Goal: Entertainment & Leisure: Consume media (video, audio)

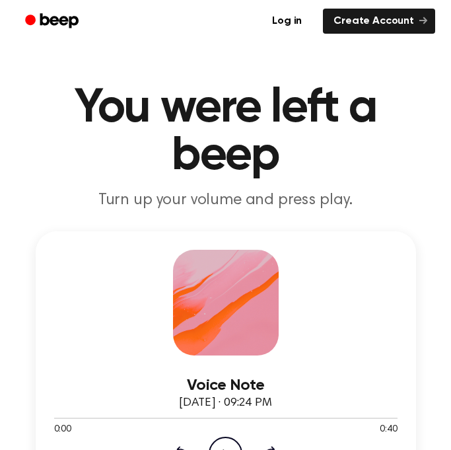
scroll to position [34, 0]
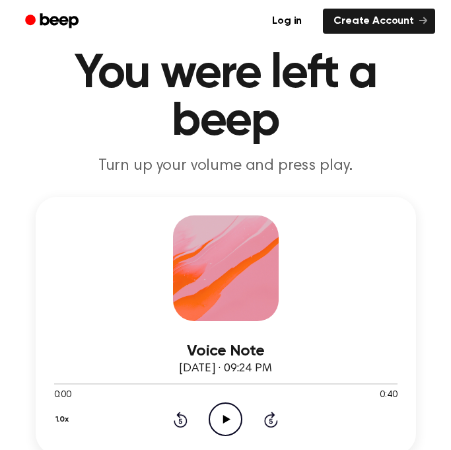
click at [231, 413] on icon "Play Audio" at bounding box center [226, 419] width 34 height 34
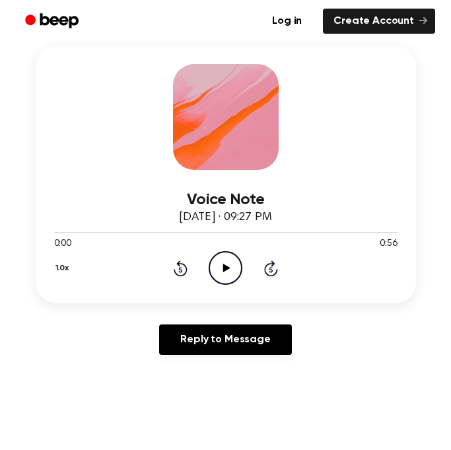
scroll to position [198, 0]
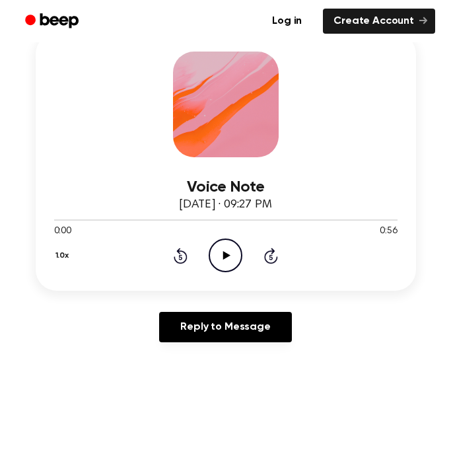
click at [231, 270] on icon "Play Audio" at bounding box center [226, 256] width 34 height 34
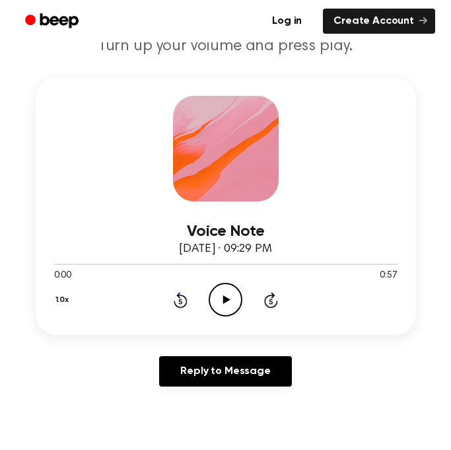
scroll to position [156, 0]
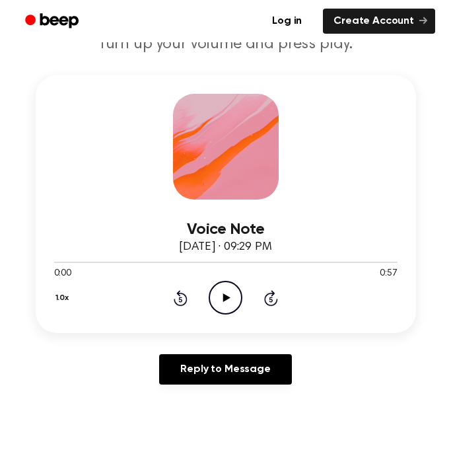
click at [238, 285] on icon "Play Audio" at bounding box center [226, 298] width 34 height 34
click at [182, 302] on icon "Rewind 5 seconds" at bounding box center [180, 297] width 15 height 17
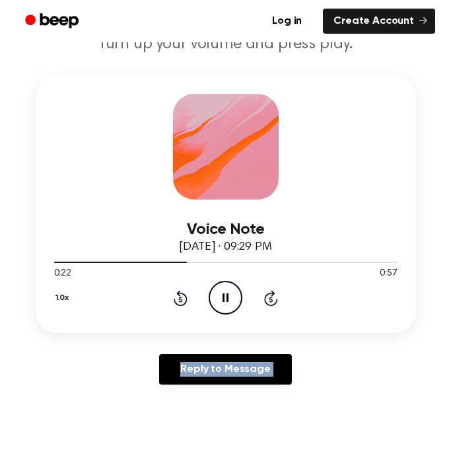
click at [182, 302] on icon "Rewind 5 seconds" at bounding box center [180, 297] width 15 height 17
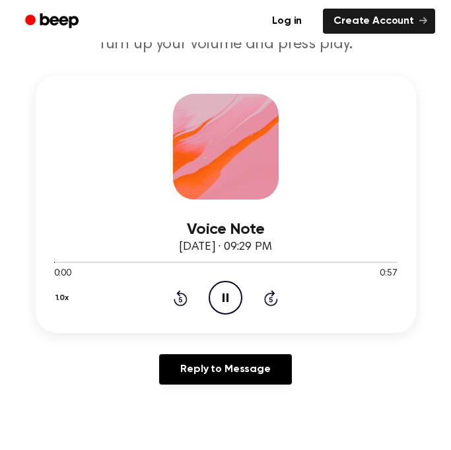
click at [179, 300] on icon at bounding box center [180, 299] width 3 height 5
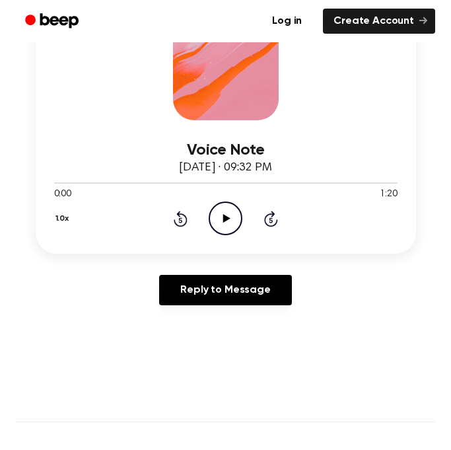
scroll to position [231, 0]
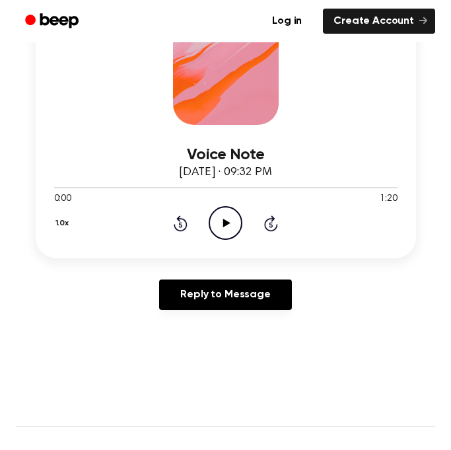
click at [226, 224] on icon at bounding box center [226, 223] width 7 height 9
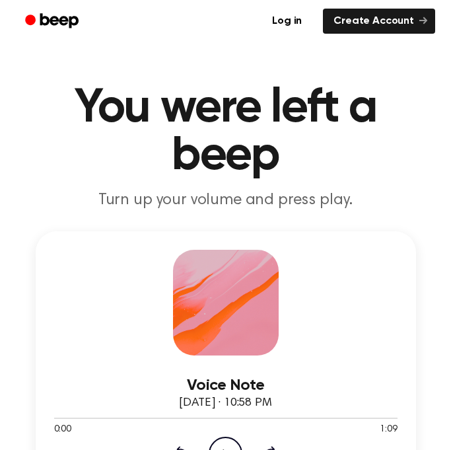
scroll to position [118, 0]
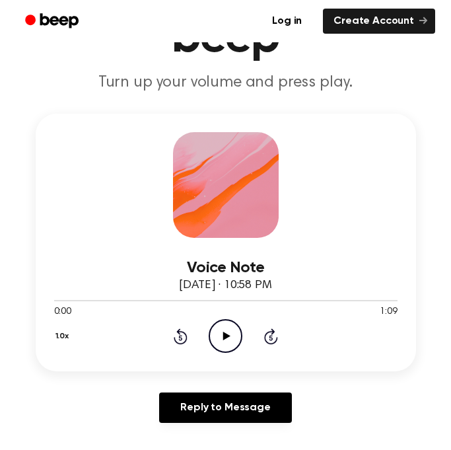
click at [213, 337] on icon "Play Audio" at bounding box center [226, 336] width 34 height 34
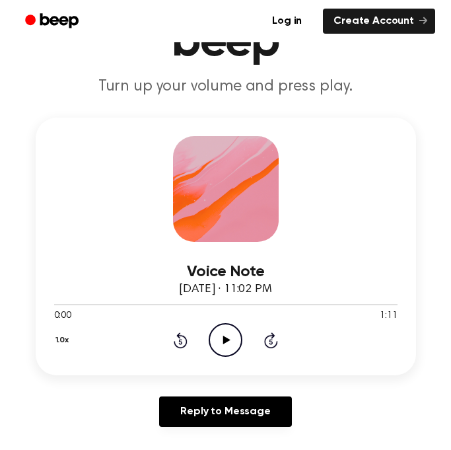
scroll to position [116, 0]
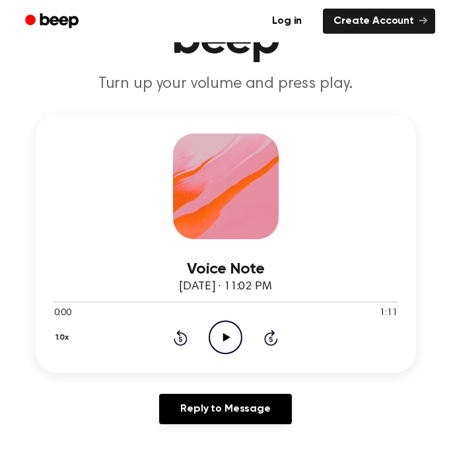
click at [223, 338] on icon at bounding box center [226, 337] width 7 height 9
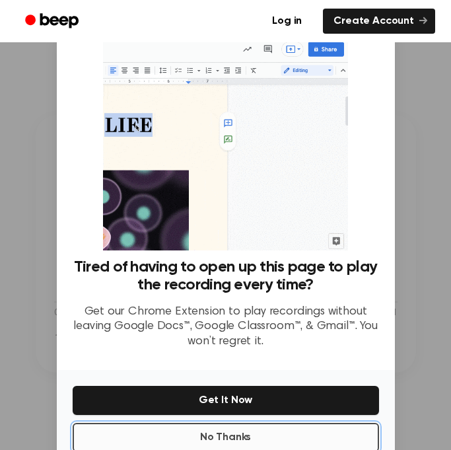
click at [145, 426] on button "No Thanks" at bounding box center [226, 437] width 307 height 29
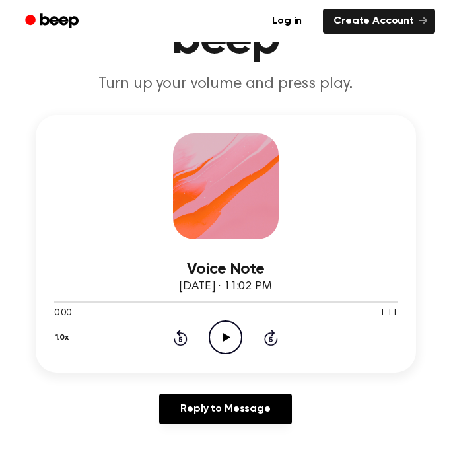
click at [215, 353] on icon "Play Audio" at bounding box center [226, 338] width 34 height 34
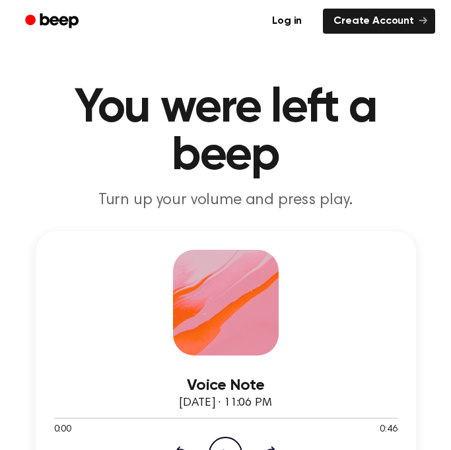
scroll to position [155, 0]
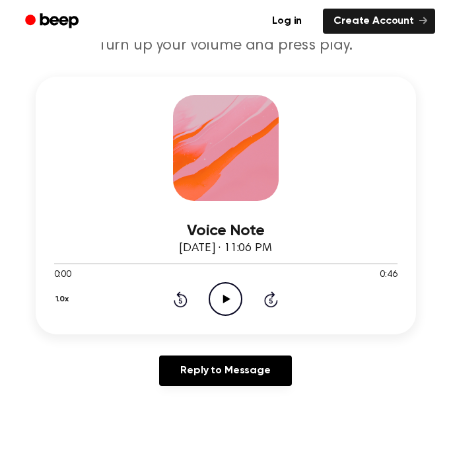
click at [245, 303] on div "1.0x Rewind 5 seconds Play Audio Skip 5 seconds" at bounding box center [226, 299] width 344 height 34
click at [239, 302] on icon "Play Audio" at bounding box center [226, 299] width 34 height 34
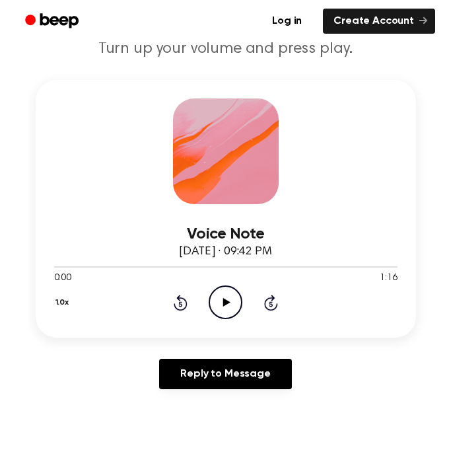
scroll to position [151, 0]
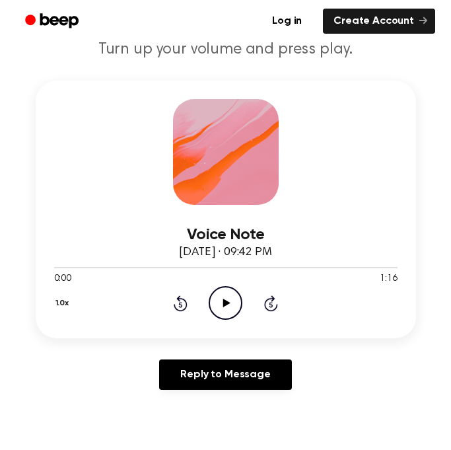
click at [224, 309] on icon "Play Audio" at bounding box center [226, 303] width 34 height 34
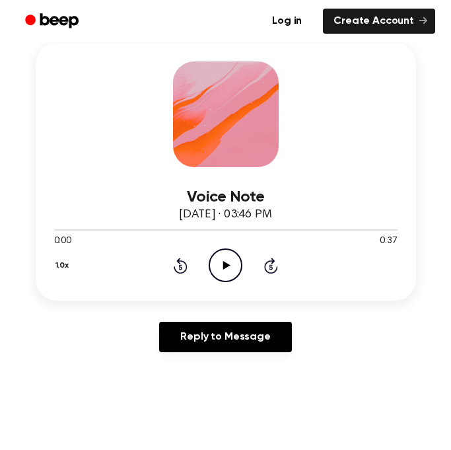
scroll to position [206, 0]
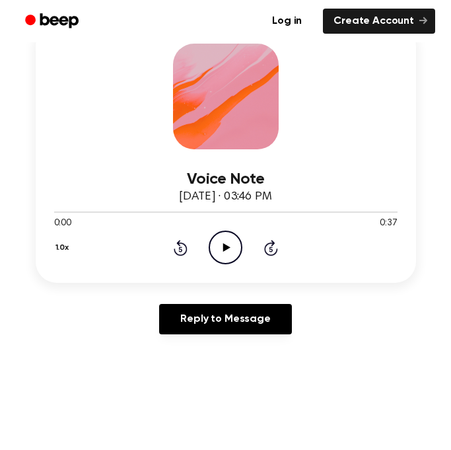
click at [229, 234] on icon "Play Audio" at bounding box center [226, 248] width 34 height 34
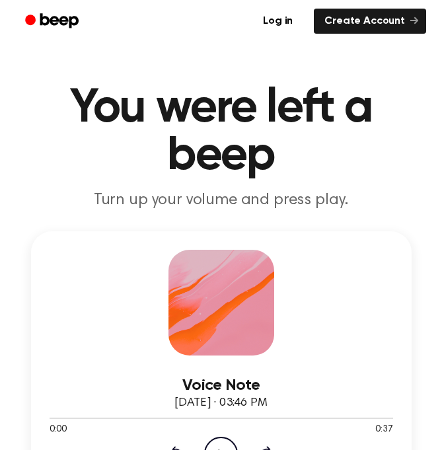
drag, startPoint x: 1, startPoint y: 321, endPoint x: -29, endPoint y: 322, distance: 29.7
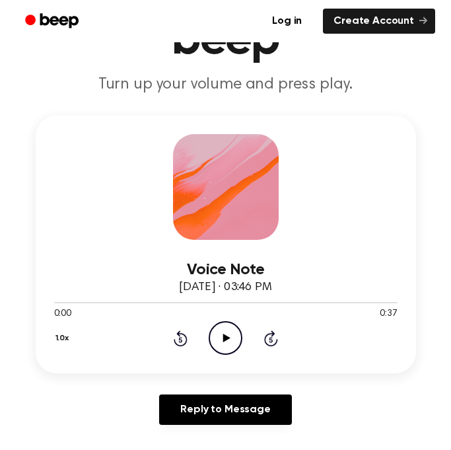
scroll to position [118, 0]
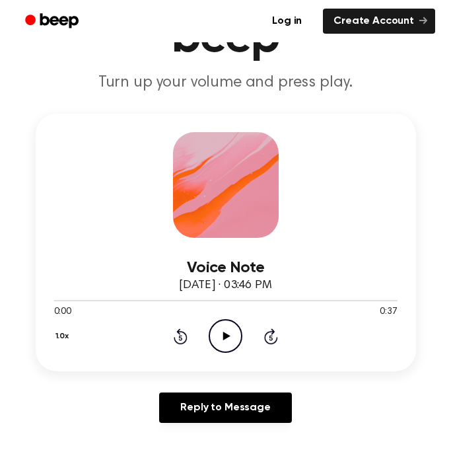
click at [233, 344] on icon "Play Audio" at bounding box center [226, 336] width 34 height 34
click at [233, 344] on icon "Pause Audio" at bounding box center [226, 336] width 34 height 34
click at [223, 333] on icon at bounding box center [226, 336] width 7 height 9
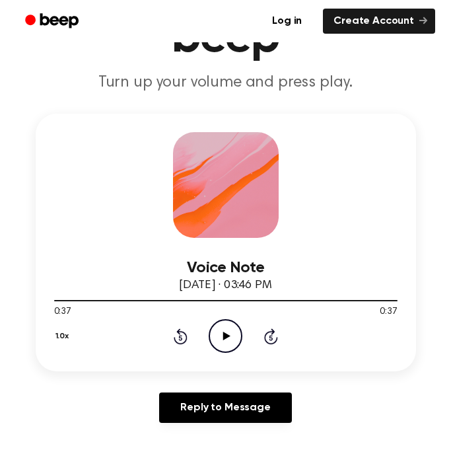
click at [213, 332] on icon "Play Audio" at bounding box center [226, 336] width 34 height 34
click at [222, 329] on icon "Play Audio" at bounding box center [226, 336] width 34 height 34
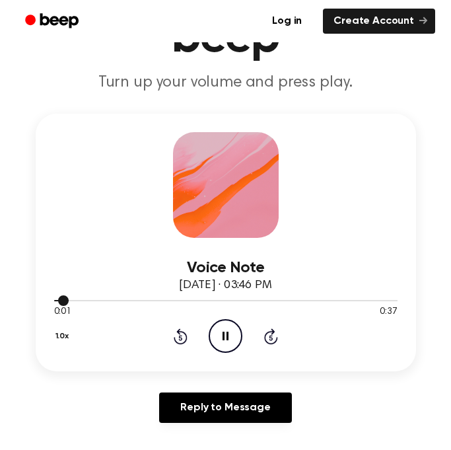
click at [213, 299] on div at bounding box center [226, 300] width 344 height 11
click at [115, 298] on div at bounding box center [226, 300] width 344 height 11
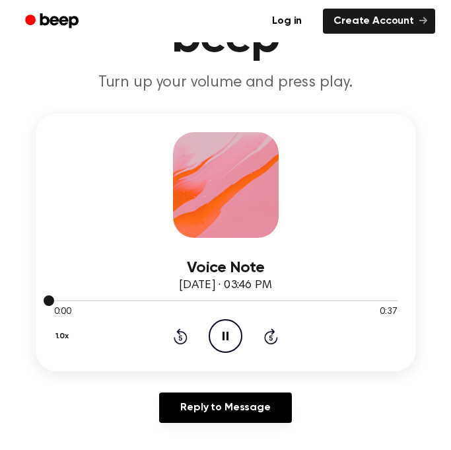
click at [115, 298] on div at bounding box center [226, 300] width 344 height 11
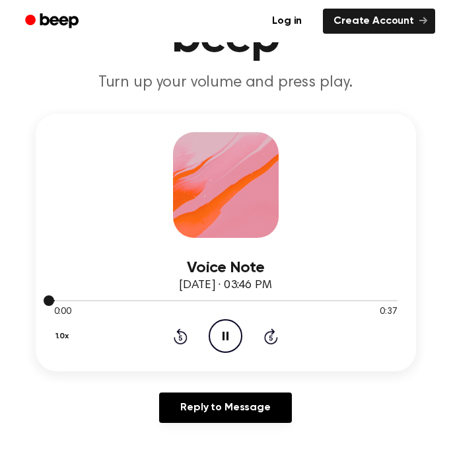
click at [115, 298] on div at bounding box center [226, 300] width 344 height 11
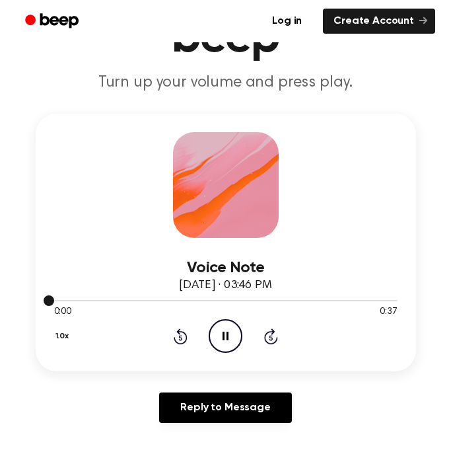
click at [115, 298] on div at bounding box center [226, 300] width 344 height 11
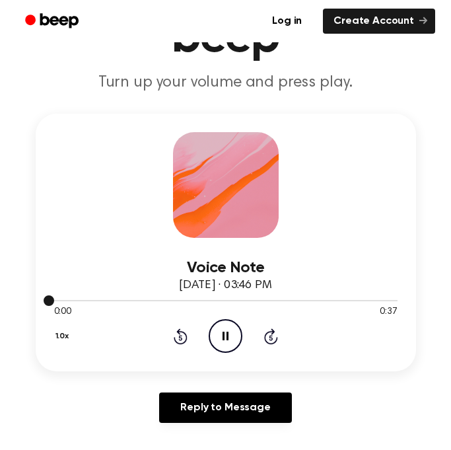
click at [115, 298] on div at bounding box center [226, 300] width 344 height 11
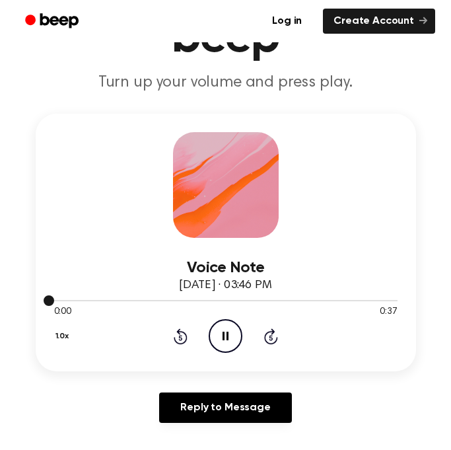
click at [115, 298] on div at bounding box center [226, 300] width 344 height 11
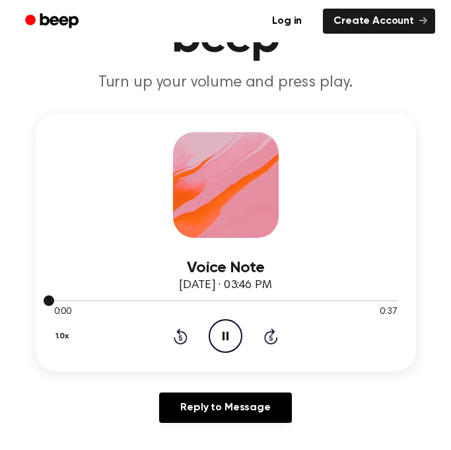
click at [115, 298] on div at bounding box center [226, 300] width 344 height 11
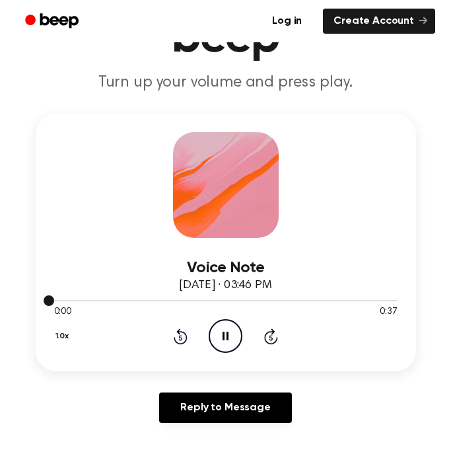
click at [115, 298] on div at bounding box center [226, 300] width 344 height 11
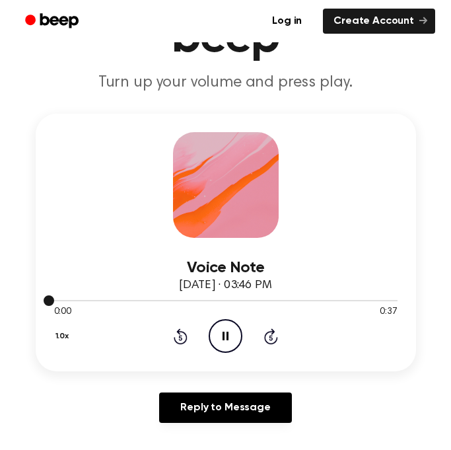
click at [115, 298] on div at bounding box center [226, 300] width 344 height 11
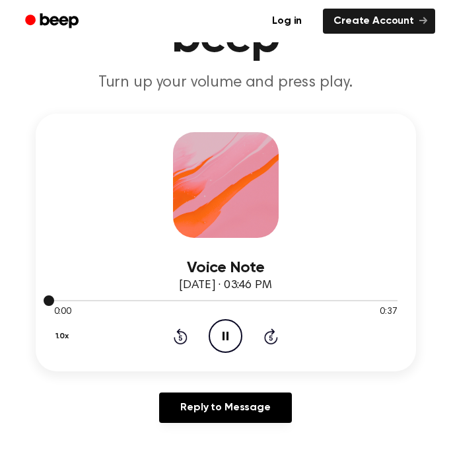
click at [115, 298] on div at bounding box center [226, 300] width 344 height 11
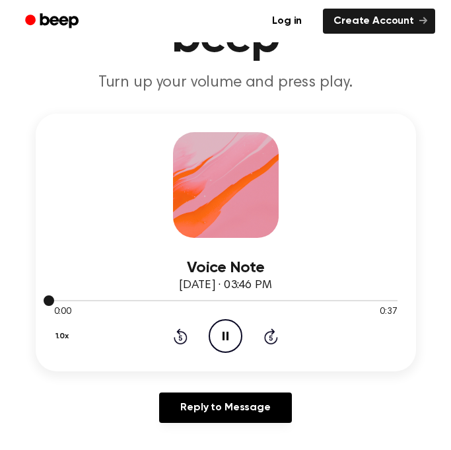
click at [115, 298] on div at bounding box center [226, 300] width 344 height 11
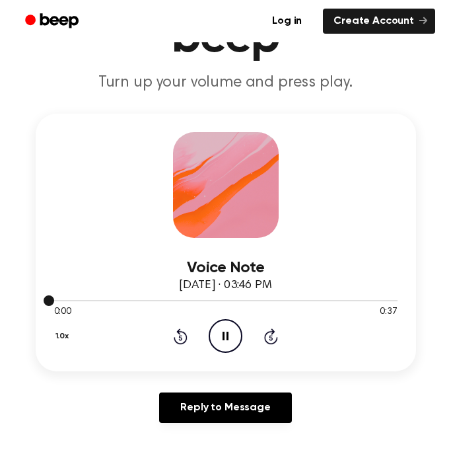
click at [115, 298] on div at bounding box center [226, 300] width 344 height 11
drag, startPoint x: 64, startPoint y: 295, endPoint x: 249, endPoint y: 305, distance: 185.3
click at [249, 305] on div at bounding box center [226, 300] width 344 height 11
click at [272, 328] on icon at bounding box center [271, 336] width 14 height 16
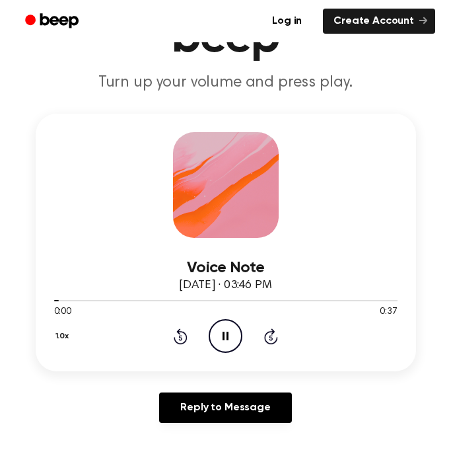
click at [272, 328] on icon at bounding box center [271, 336] width 14 height 16
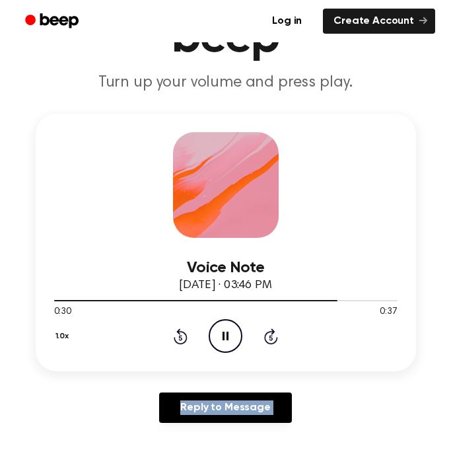
click at [272, 328] on icon at bounding box center [271, 336] width 14 height 16
click at [276, 346] on div "1.0x Rewind 5 seconds Pause Audio Skip 5 seconds" at bounding box center [226, 336] width 344 height 34
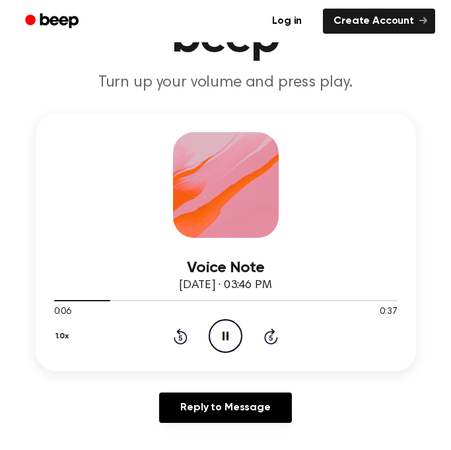
click at [276, 346] on div "1.0x Rewind 5 seconds Pause Audio Skip 5 seconds" at bounding box center [226, 336] width 344 height 34
click at [271, 338] on icon at bounding box center [271, 337] width 3 height 5
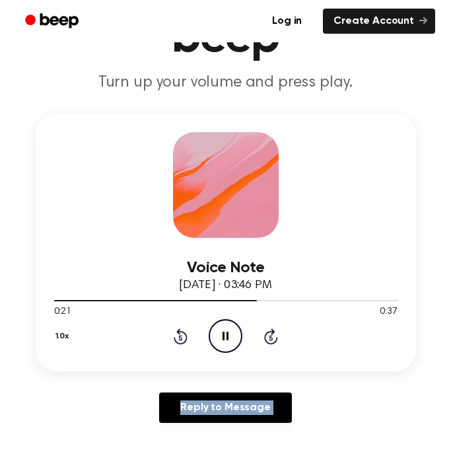
click at [271, 338] on icon at bounding box center [271, 337] width 3 height 5
click at [321, 297] on div at bounding box center [226, 300] width 344 height 11
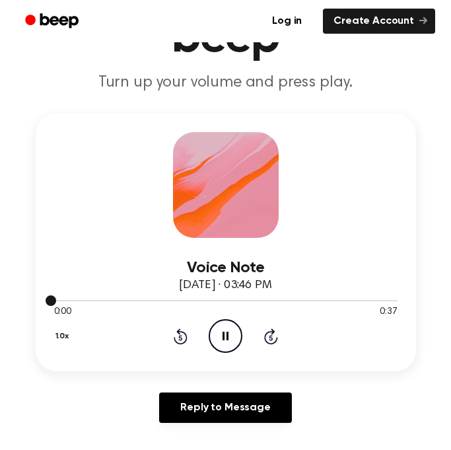
click at [321, 297] on div at bounding box center [226, 300] width 344 height 11
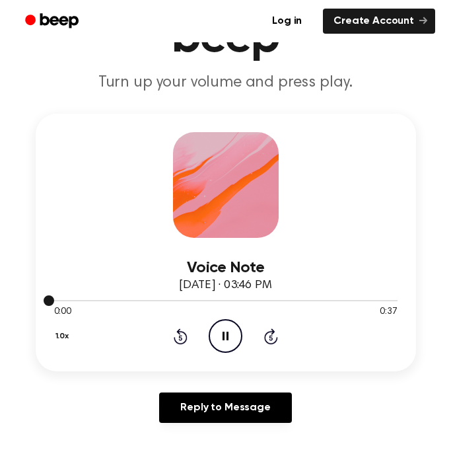
click at [321, 297] on div at bounding box center [226, 300] width 344 height 11
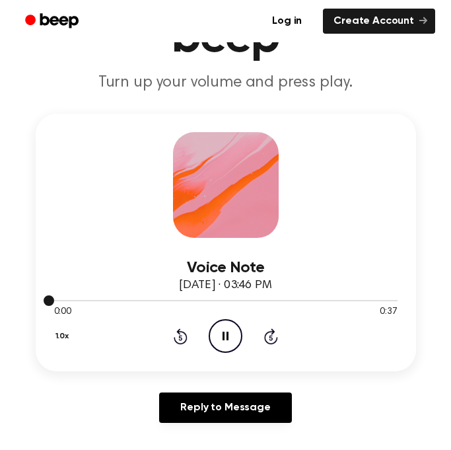
click at [321, 297] on div at bounding box center [226, 300] width 344 height 11
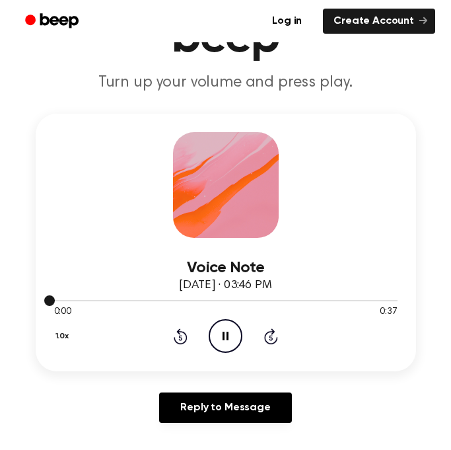
click at [321, 297] on div at bounding box center [226, 300] width 344 height 11
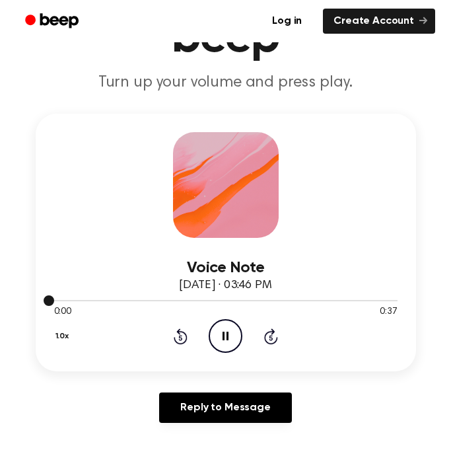
click at [321, 297] on div at bounding box center [226, 300] width 344 height 11
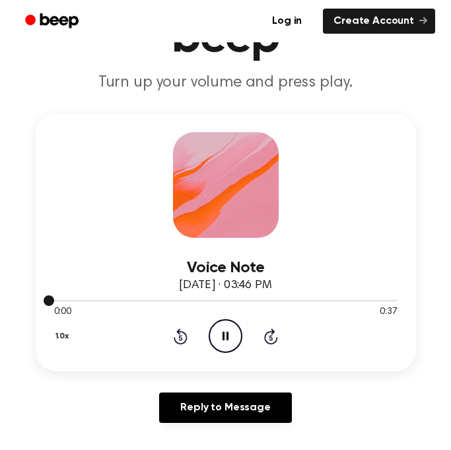
click at [321, 297] on div at bounding box center [226, 300] width 344 height 11
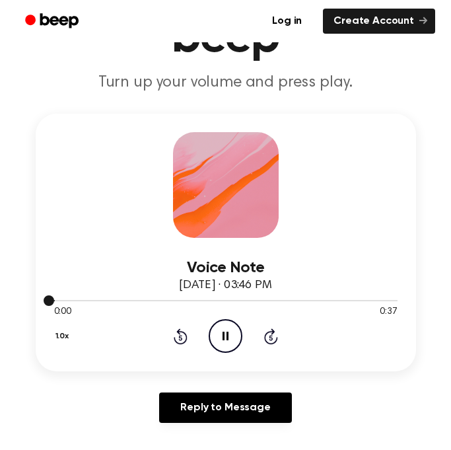
click at [321, 297] on div at bounding box center [226, 300] width 344 height 11
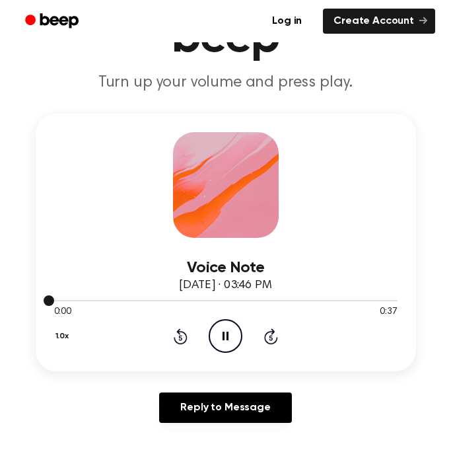
click at [321, 297] on div at bounding box center [226, 300] width 344 height 11
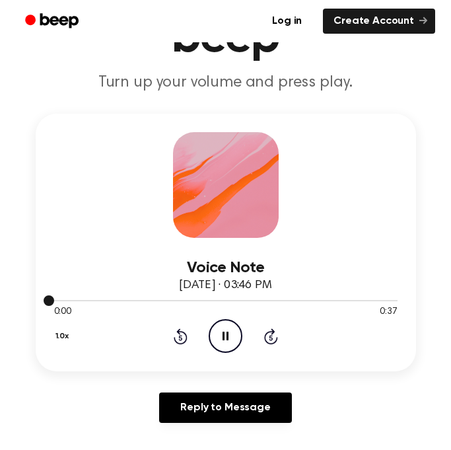
click at [321, 297] on div at bounding box center [226, 300] width 344 height 11
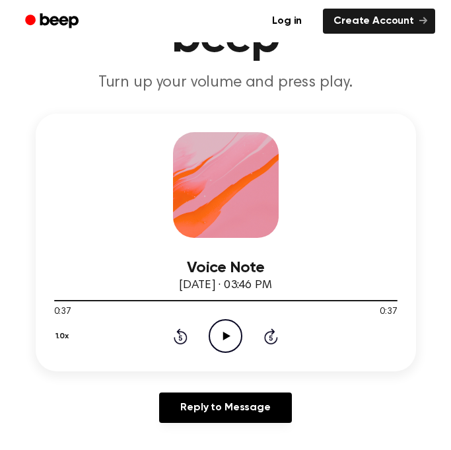
click at [186, 339] on icon at bounding box center [181, 336] width 14 height 16
click at [182, 339] on icon at bounding box center [180, 337] width 3 height 5
click at [222, 293] on div "Voice Note [DATE] · 03:46 PM" at bounding box center [226, 277] width 344 height 36
click at [229, 299] on div at bounding box center [226, 300] width 344 height 11
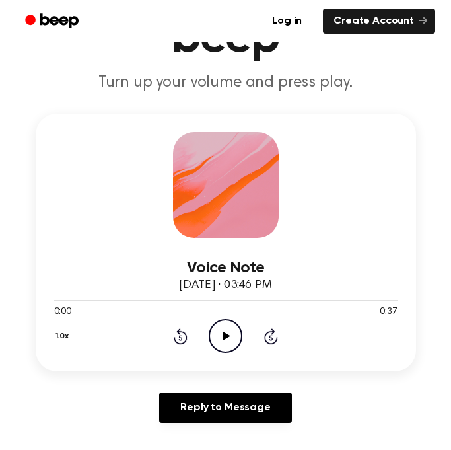
click at [212, 326] on circle at bounding box center [225, 336] width 32 height 32
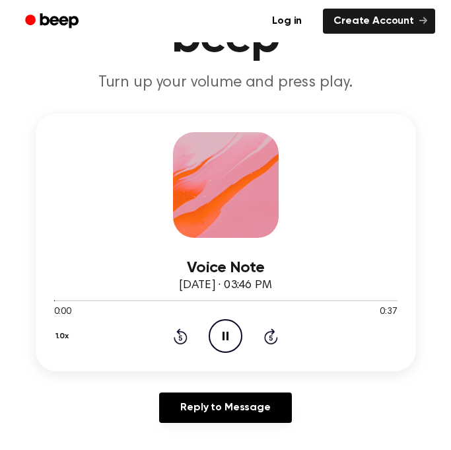
click at [212, 326] on circle at bounding box center [225, 336] width 32 height 32
click at [176, 337] on icon "Rewind 5 seconds" at bounding box center [180, 336] width 15 height 17
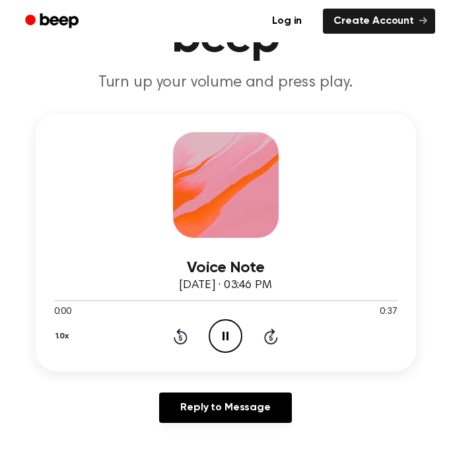
click at [176, 337] on icon "Rewind 5 seconds" at bounding box center [180, 336] width 15 height 17
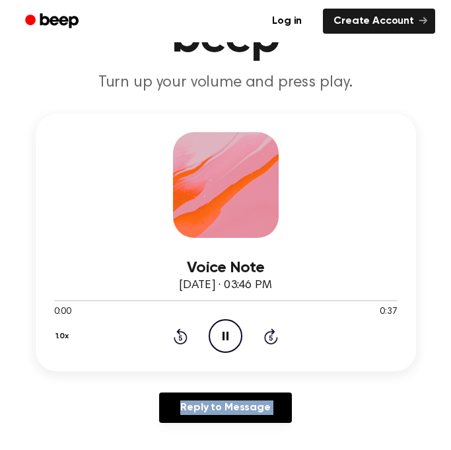
click at [176, 337] on icon "Rewind 5 seconds" at bounding box center [180, 336] width 15 height 17
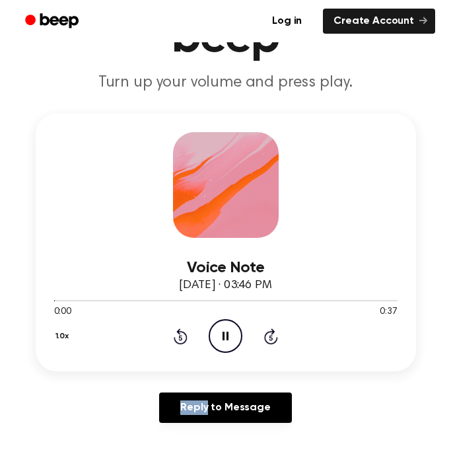
click at [176, 337] on icon "Rewind 5 seconds" at bounding box center [180, 336] width 15 height 17
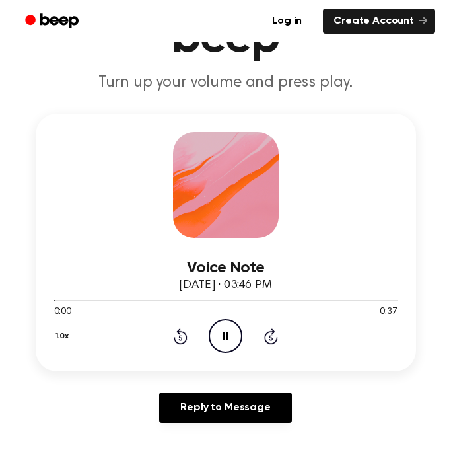
click at [176, 337] on icon "Rewind 5 seconds" at bounding box center [180, 336] width 15 height 17
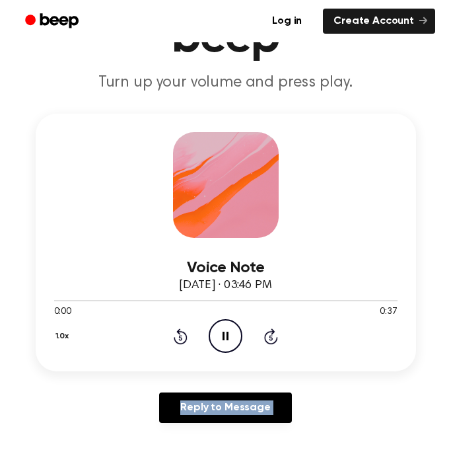
click at [176, 337] on icon "Rewind 5 seconds" at bounding box center [180, 336] width 15 height 17
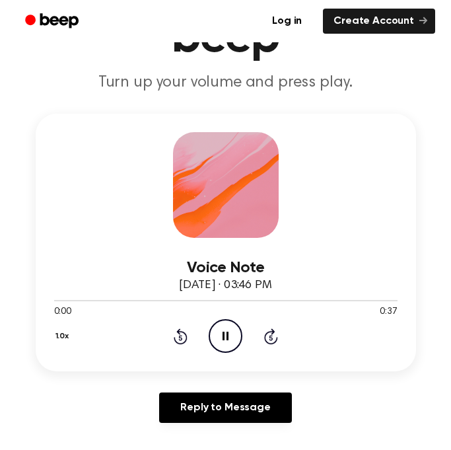
click at [176, 337] on icon "Rewind 5 seconds" at bounding box center [180, 336] width 15 height 17
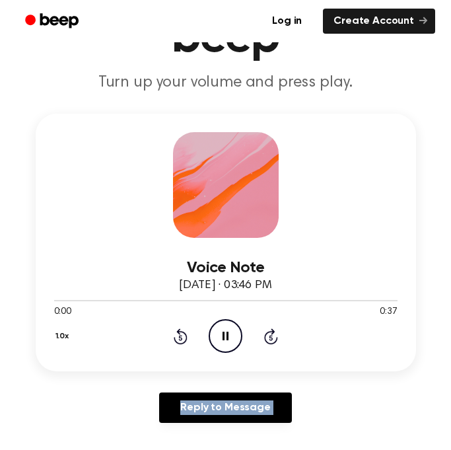
click at [176, 337] on icon "Rewind 5 seconds" at bounding box center [180, 336] width 15 height 17
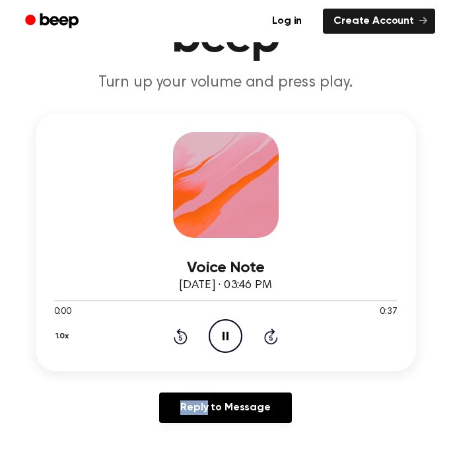
click at [176, 337] on icon "Rewind 5 seconds" at bounding box center [180, 336] width 15 height 17
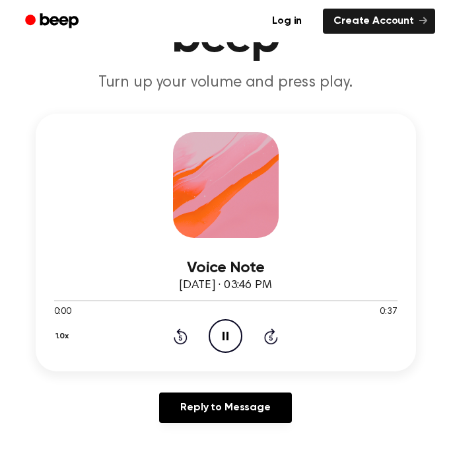
click at [176, 337] on icon "Rewind 5 seconds" at bounding box center [180, 336] width 15 height 17
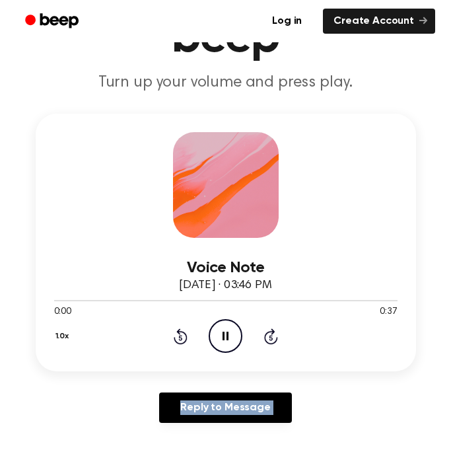
click at [176, 337] on icon "Rewind 5 seconds" at bounding box center [180, 336] width 15 height 17
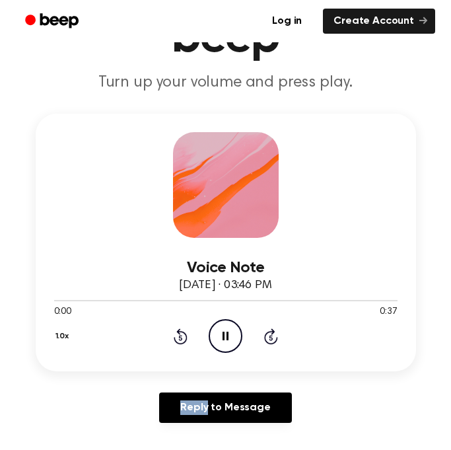
click at [176, 337] on icon "Rewind 5 seconds" at bounding box center [180, 336] width 15 height 17
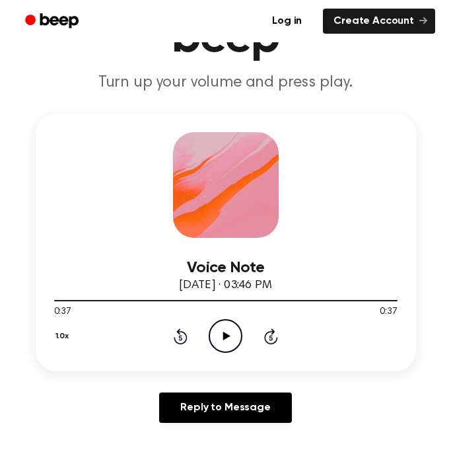
click at [235, 346] on icon "Play Audio" at bounding box center [226, 336] width 34 height 34
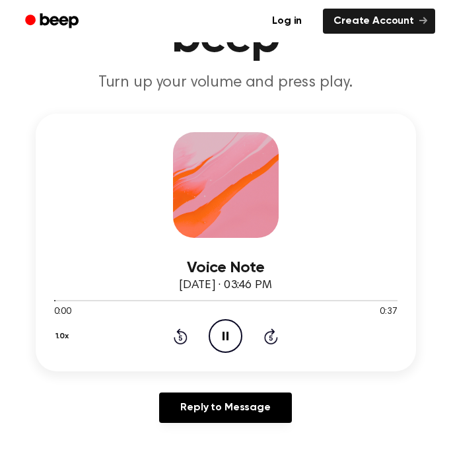
click at [299, 320] on div "1.0x Rewind 5 seconds Pause Audio Skip 5 seconds" at bounding box center [226, 336] width 344 height 34
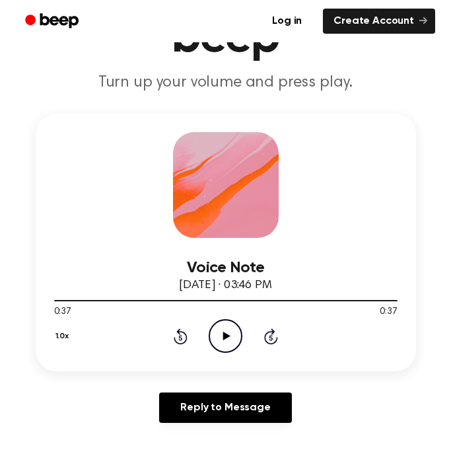
click at [228, 345] on icon "Play Audio" at bounding box center [226, 336] width 34 height 34
click at [208, 337] on div "1.0x Rewind 5 seconds Play Audio Skip 5 seconds" at bounding box center [226, 336] width 344 height 34
click at [229, 344] on icon "Play Audio" at bounding box center [226, 336] width 34 height 34
click at [172, 333] on div "1.0x Rewind 5 seconds Pause Audio Skip 5 seconds" at bounding box center [226, 336] width 344 height 34
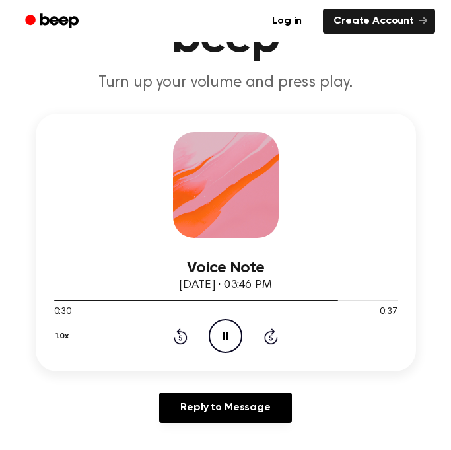
click at [186, 340] on icon at bounding box center [181, 336] width 14 height 16
click at [183, 340] on icon "Rewind 5 seconds" at bounding box center [180, 336] width 15 height 17
click at [180, 343] on icon at bounding box center [181, 336] width 14 height 16
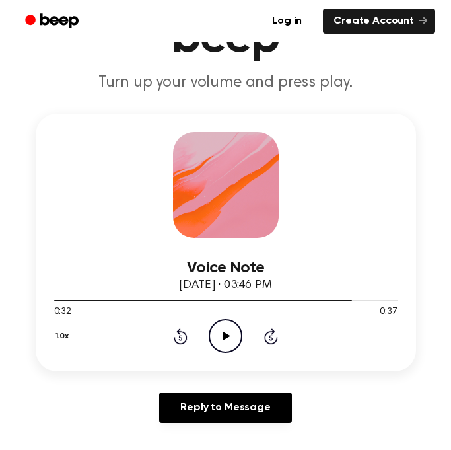
click at [177, 332] on icon at bounding box center [181, 336] width 14 height 16
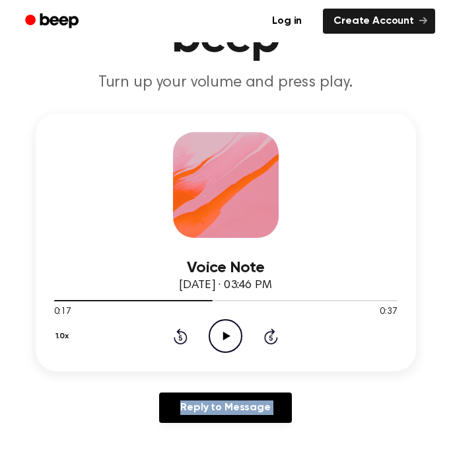
click at [177, 332] on icon at bounding box center [181, 336] width 14 height 16
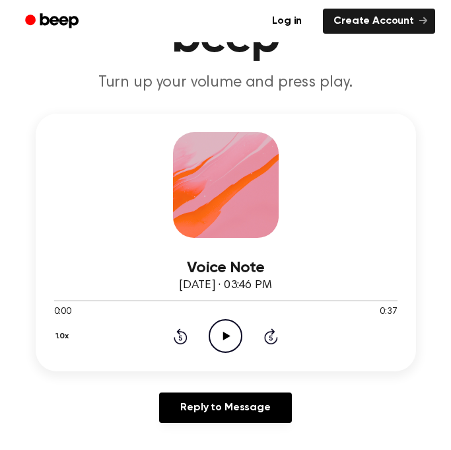
click at [177, 332] on icon at bounding box center [181, 336] width 14 height 16
click at [303, 340] on div "1.0x Rewind 5 seconds Play Audio Skip 5 seconds" at bounding box center [226, 336] width 344 height 34
